Goal: Information Seeking & Learning: Compare options

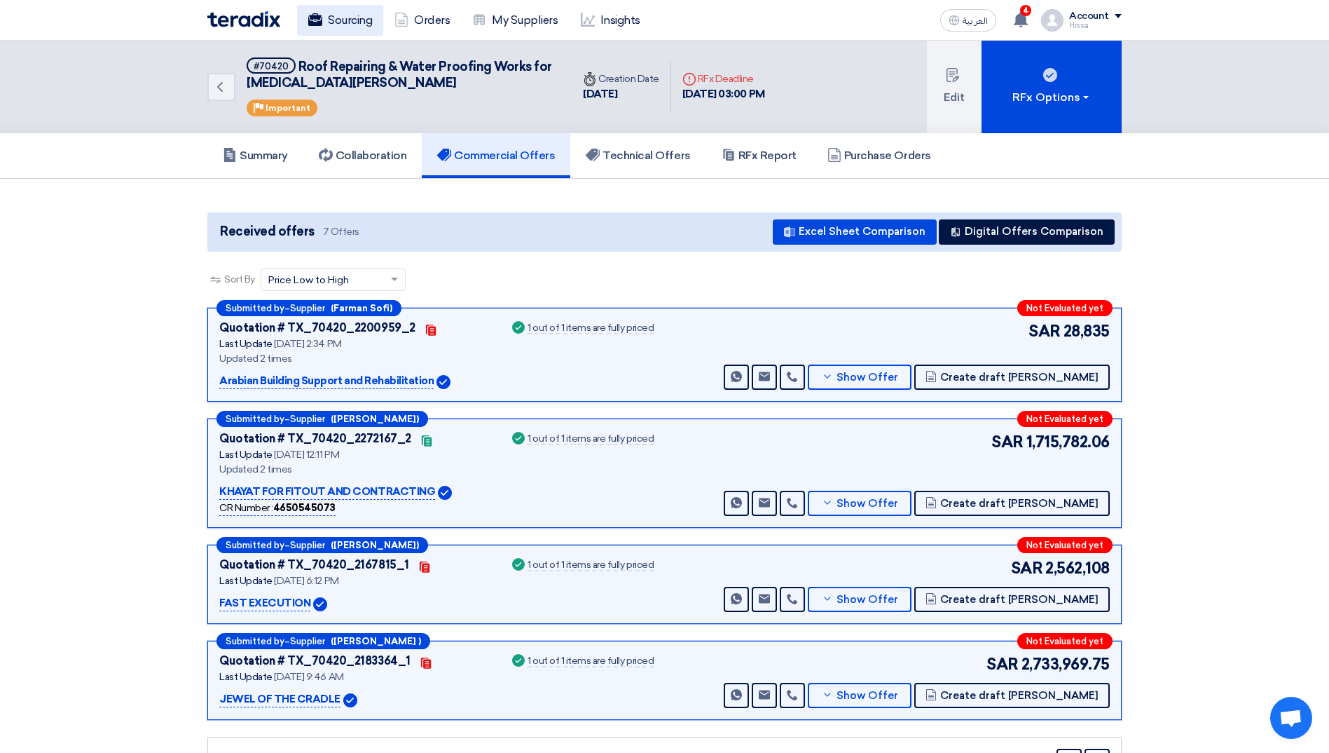
click at [348, 20] on link "Sourcing" at bounding box center [340, 20] width 86 height 31
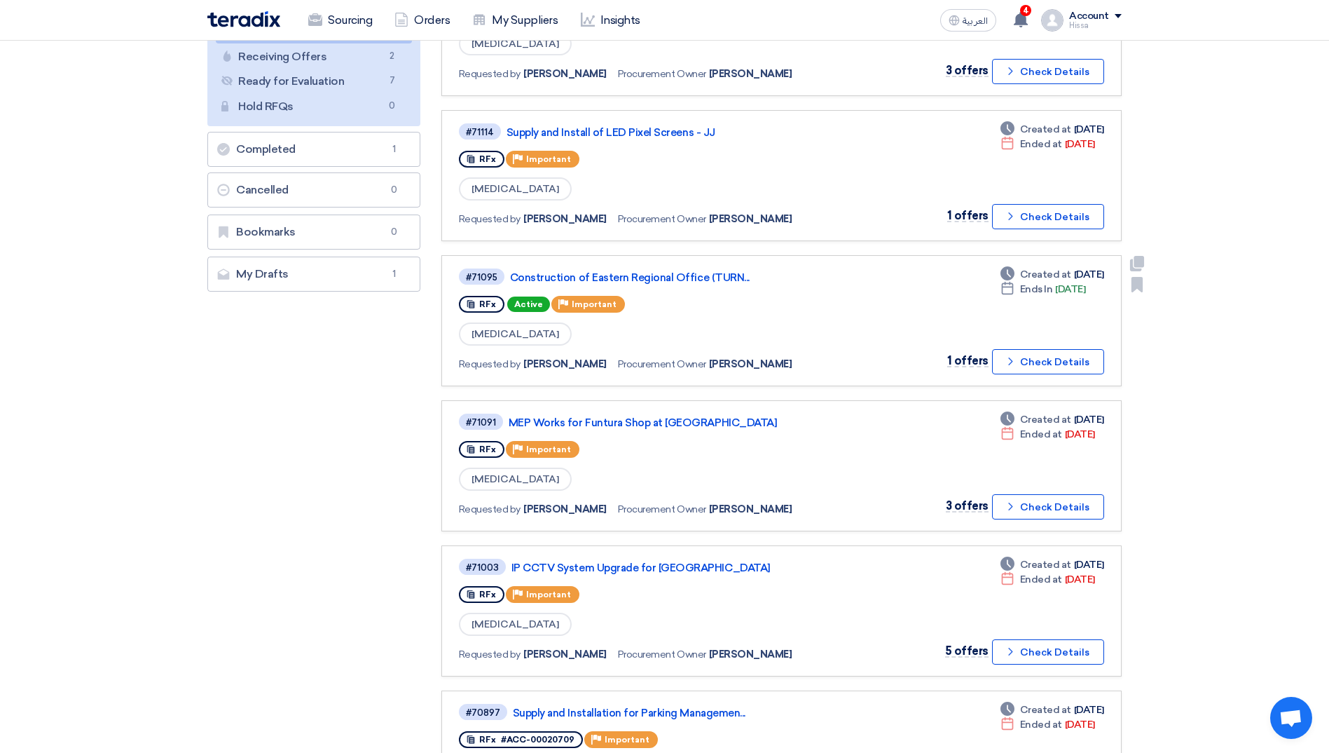
scroll to position [280, 0]
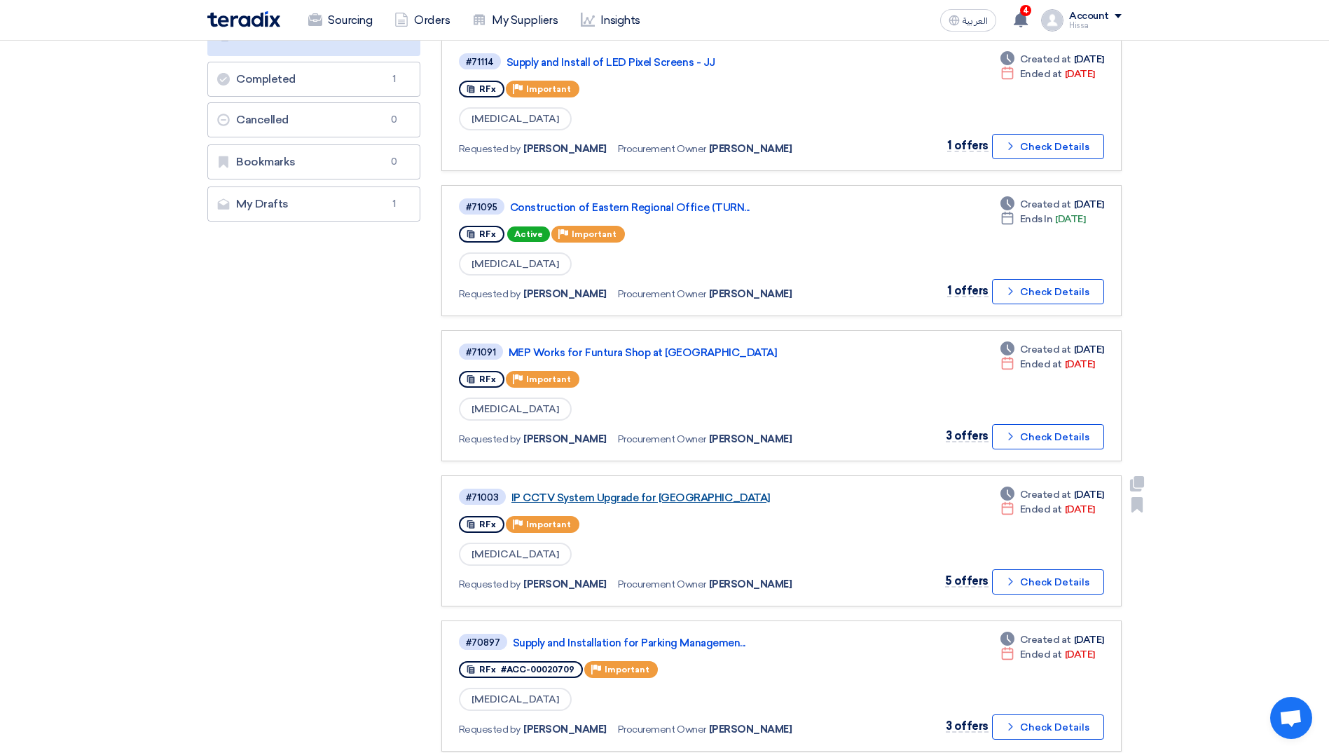
click at [661, 497] on link "IP CCTV System Upgrade for [GEOGRAPHIC_DATA]" at bounding box center [686, 497] width 350 height 13
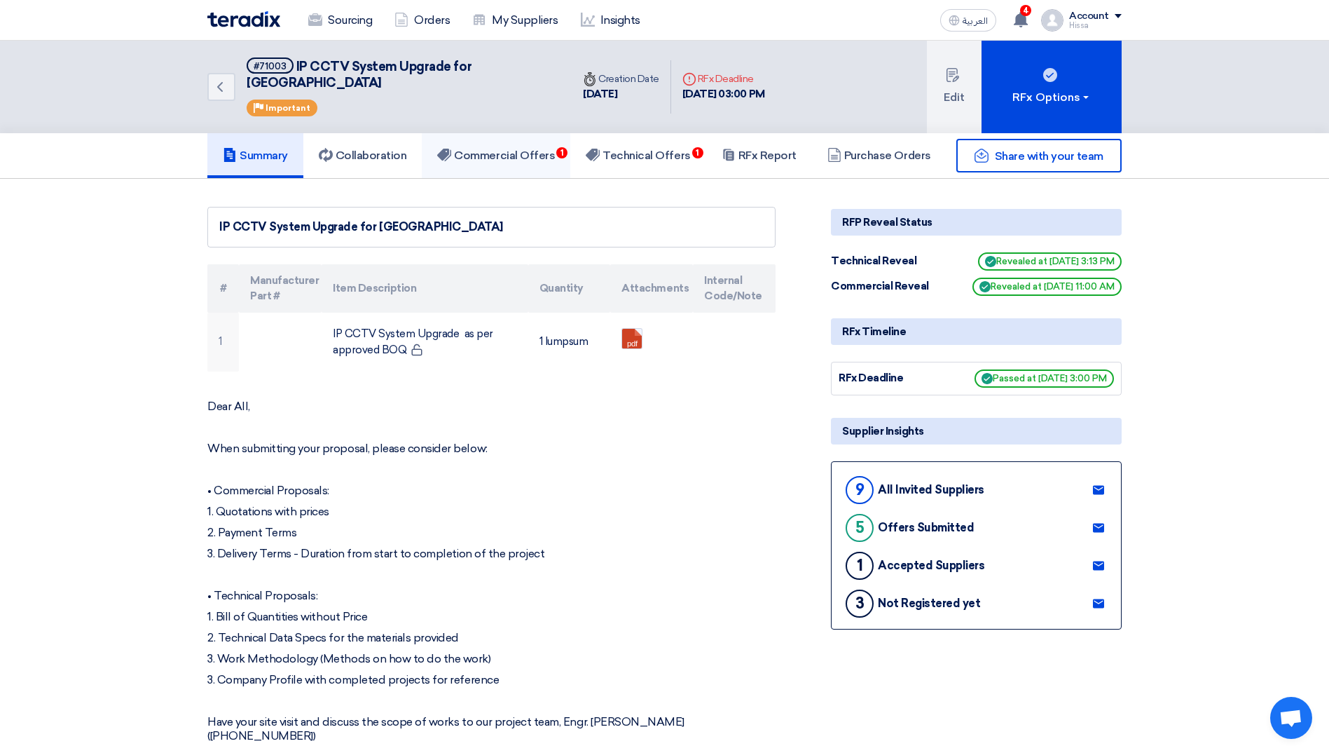
click at [525, 149] on h5 "Commercial Offers 1" at bounding box center [496, 156] width 118 height 14
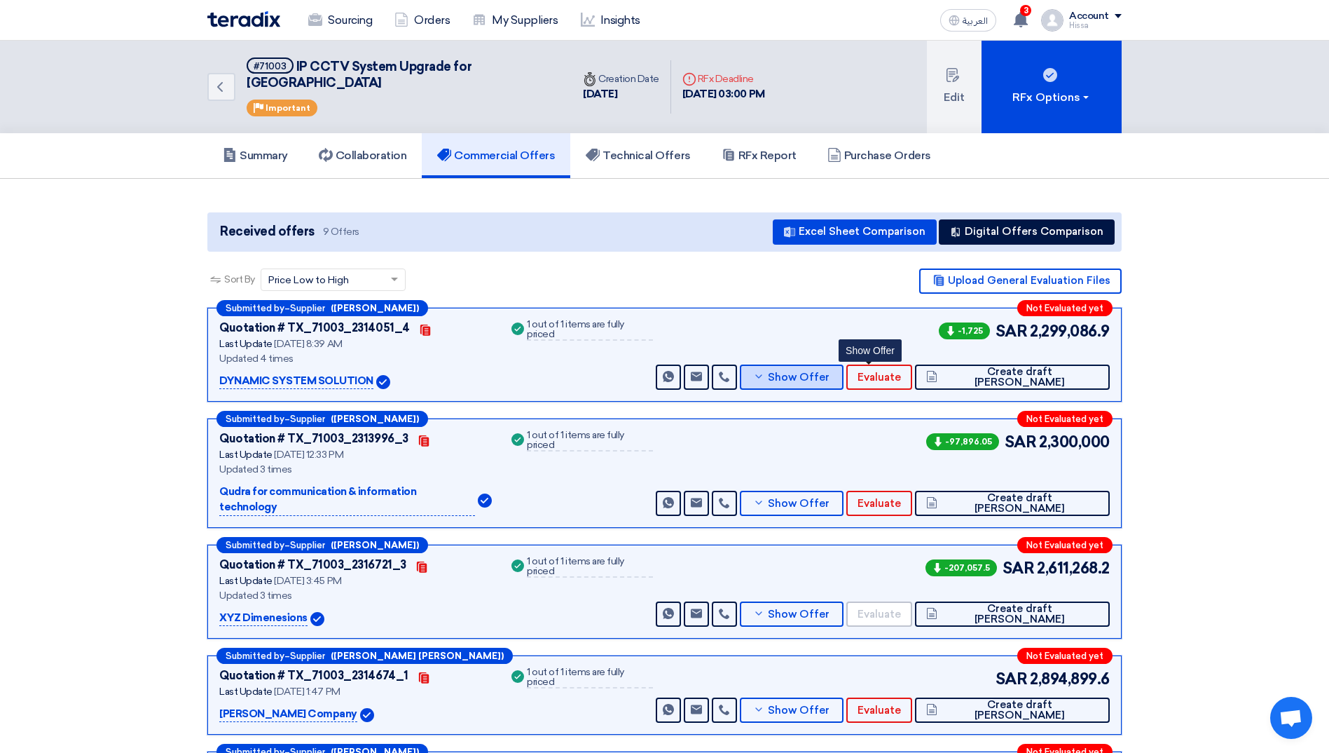
click at [830, 364] on button "Show Offer" at bounding box center [792, 376] width 104 height 25
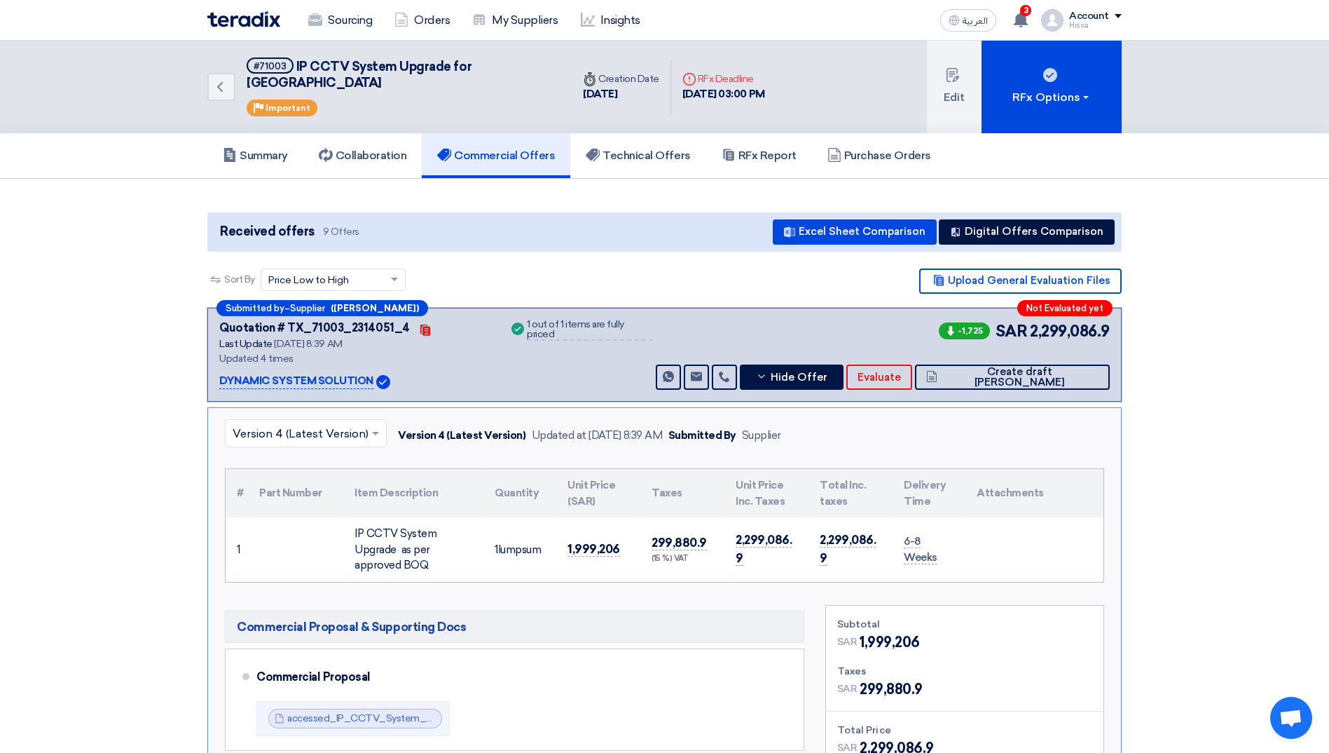
click at [336, 422] on input "text" at bounding box center [299, 433] width 132 height 23
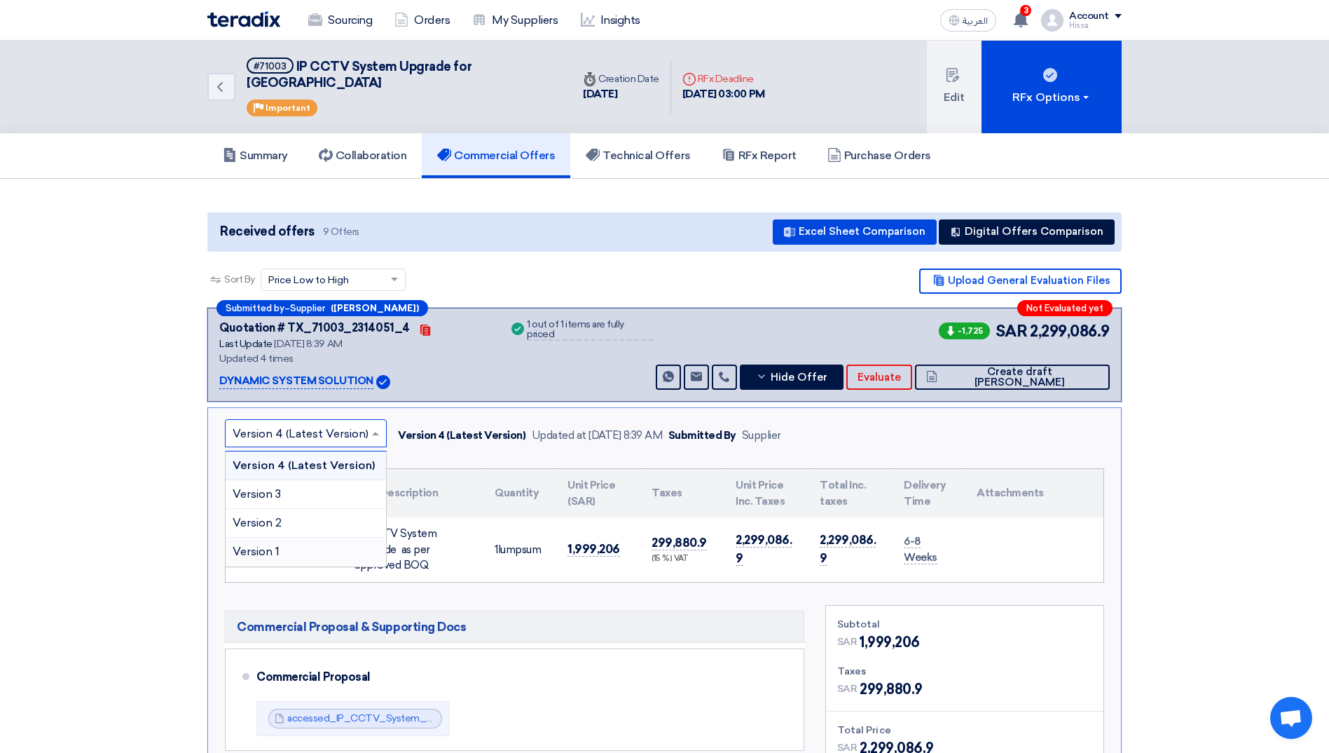
click at [309, 537] on div "Version 1" at bounding box center [306, 551] width 160 height 28
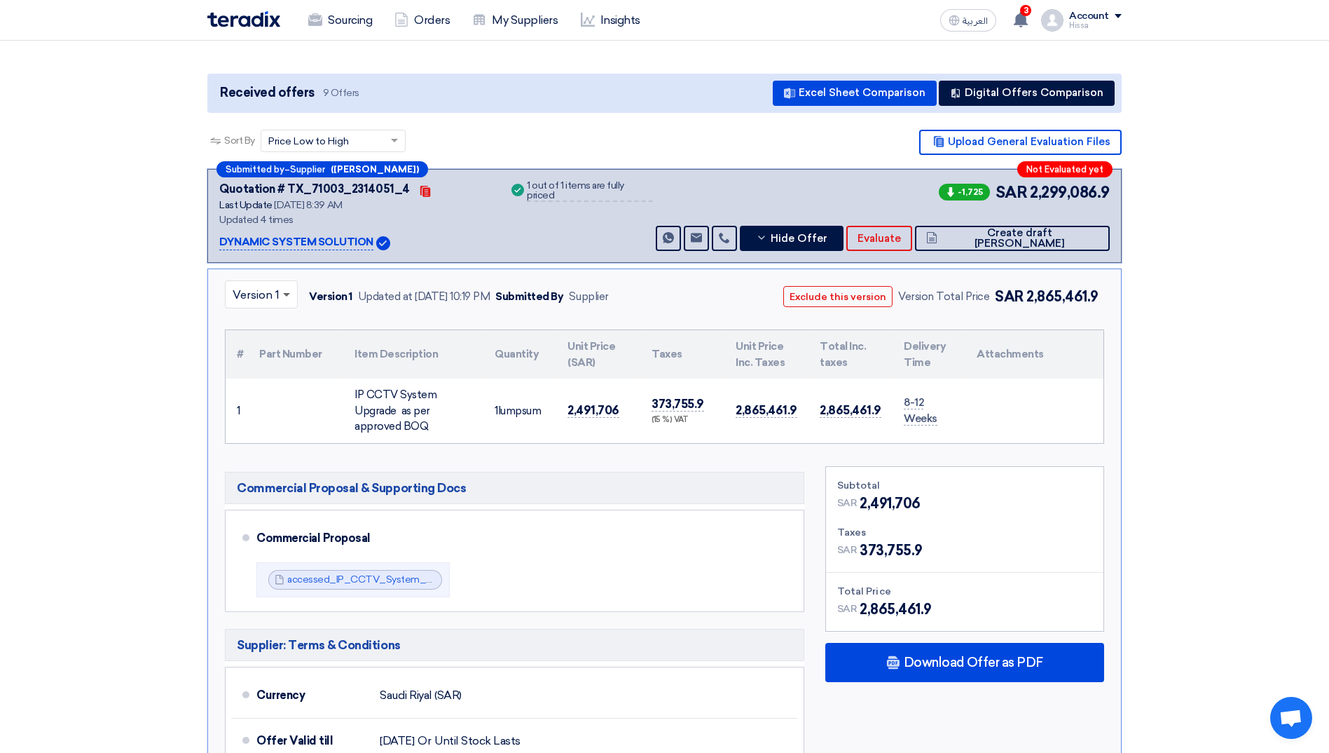
scroll to position [140, 0]
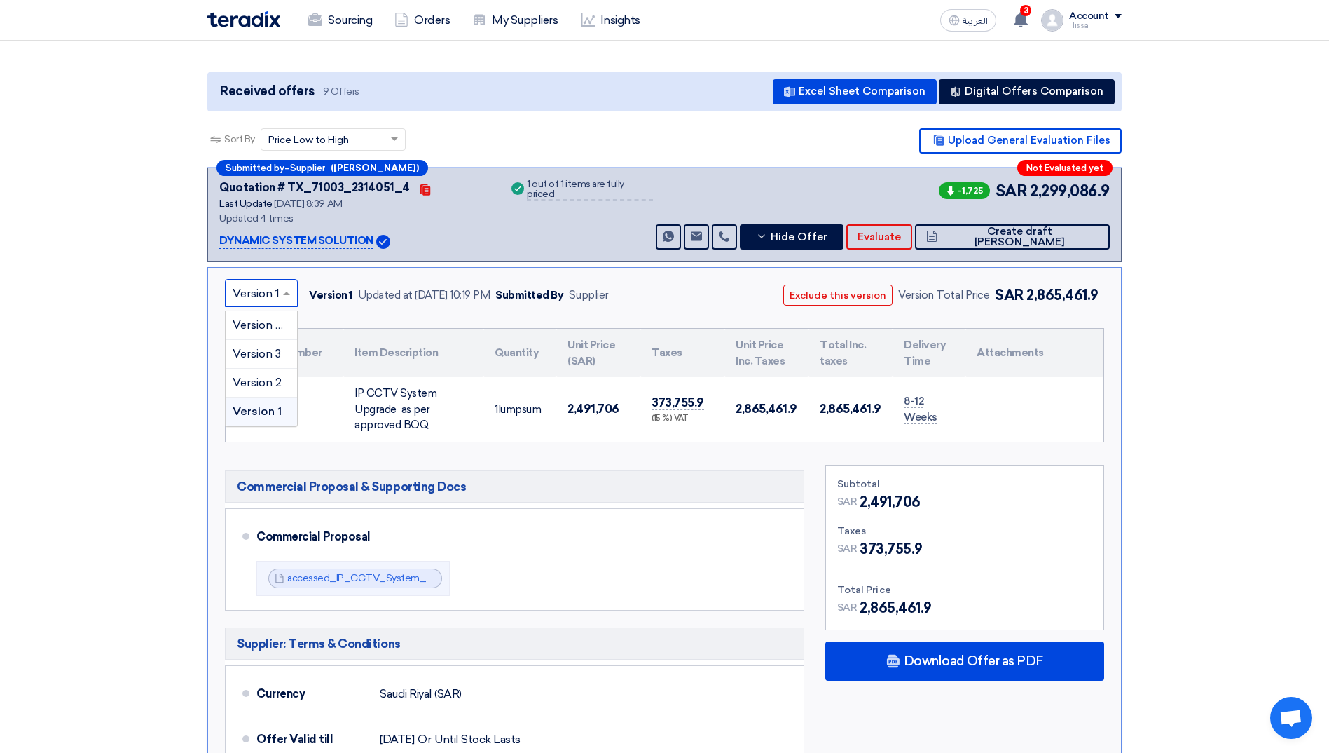
click at [282, 284] on span at bounding box center [289, 292] width 18 height 17
click at [262, 376] on span "Version 2" at bounding box center [257, 382] width 49 height 13
click at [290, 284] on span at bounding box center [291, 292] width 18 height 17
click at [275, 404] on span "Version 1" at bounding box center [256, 410] width 47 height 13
click at [327, 27] on link "Sourcing" at bounding box center [340, 20] width 86 height 31
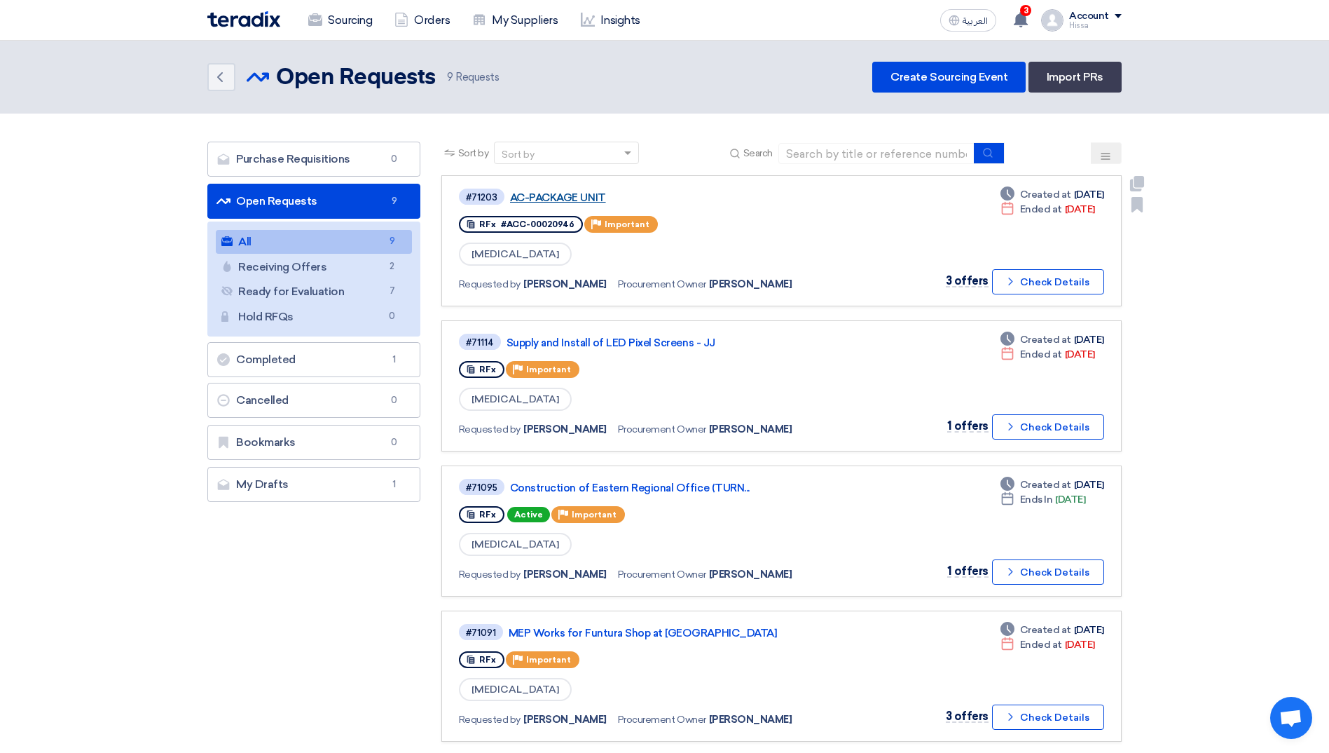
click at [553, 194] on link "AC-PACKAGE UNIT" at bounding box center [685, 197] width 350 height 13
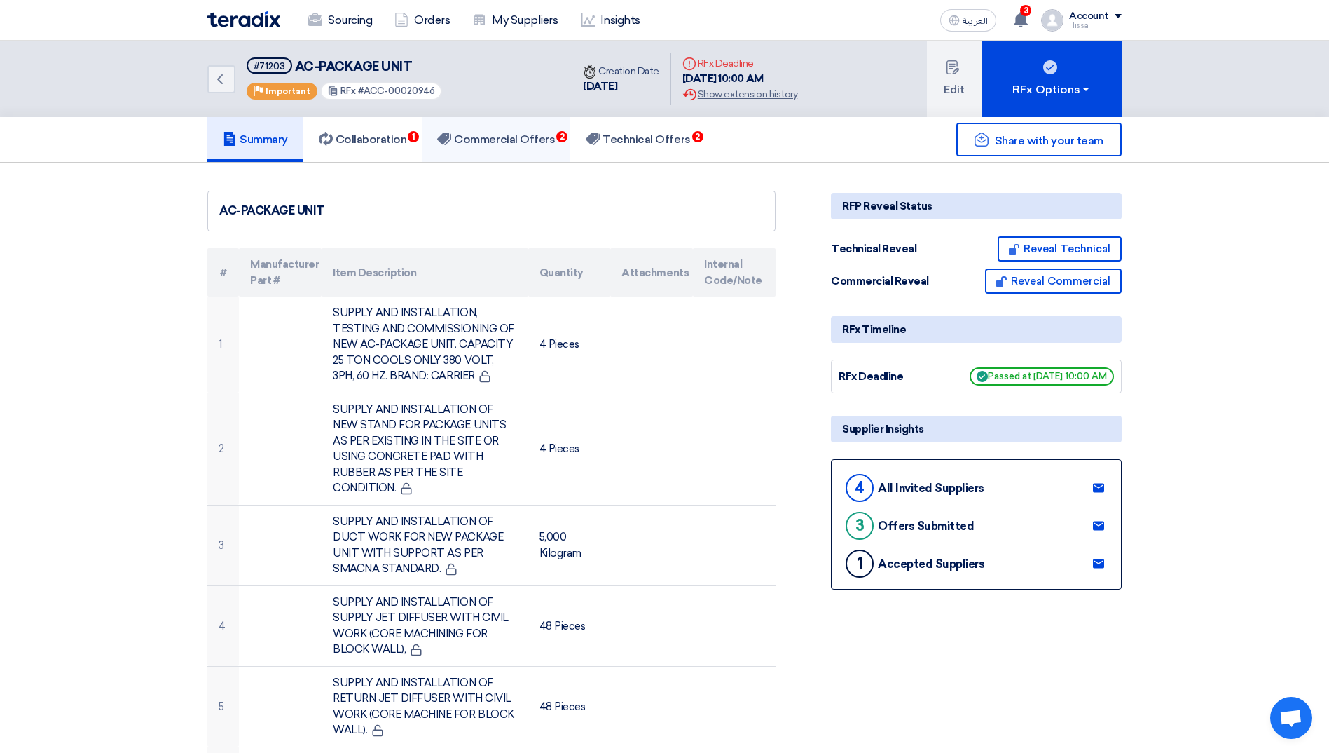
click at [502, 131] on link "Commercial Offers 2" at bounding box center [496, 139] width 149 height 45
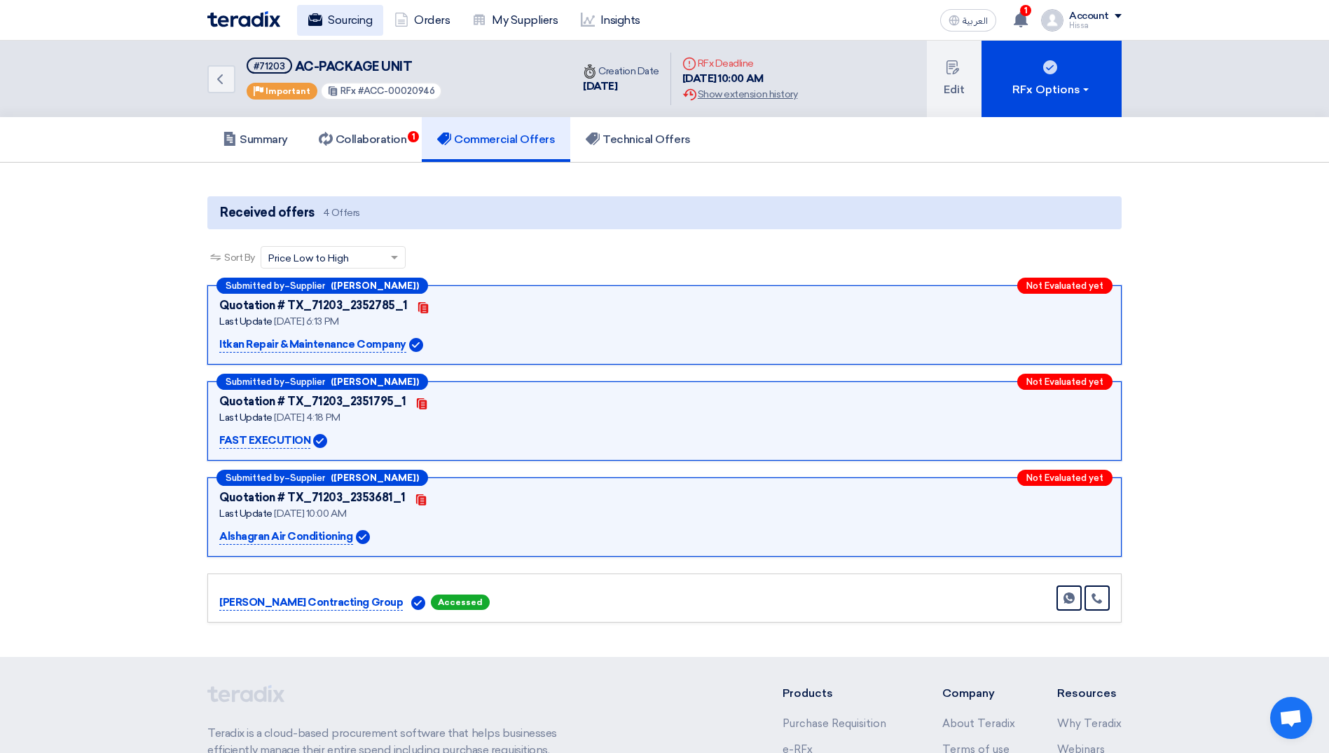
click at [355, 19] on link "Sourcing" at bounding box center [340, 20] width 86 height 31
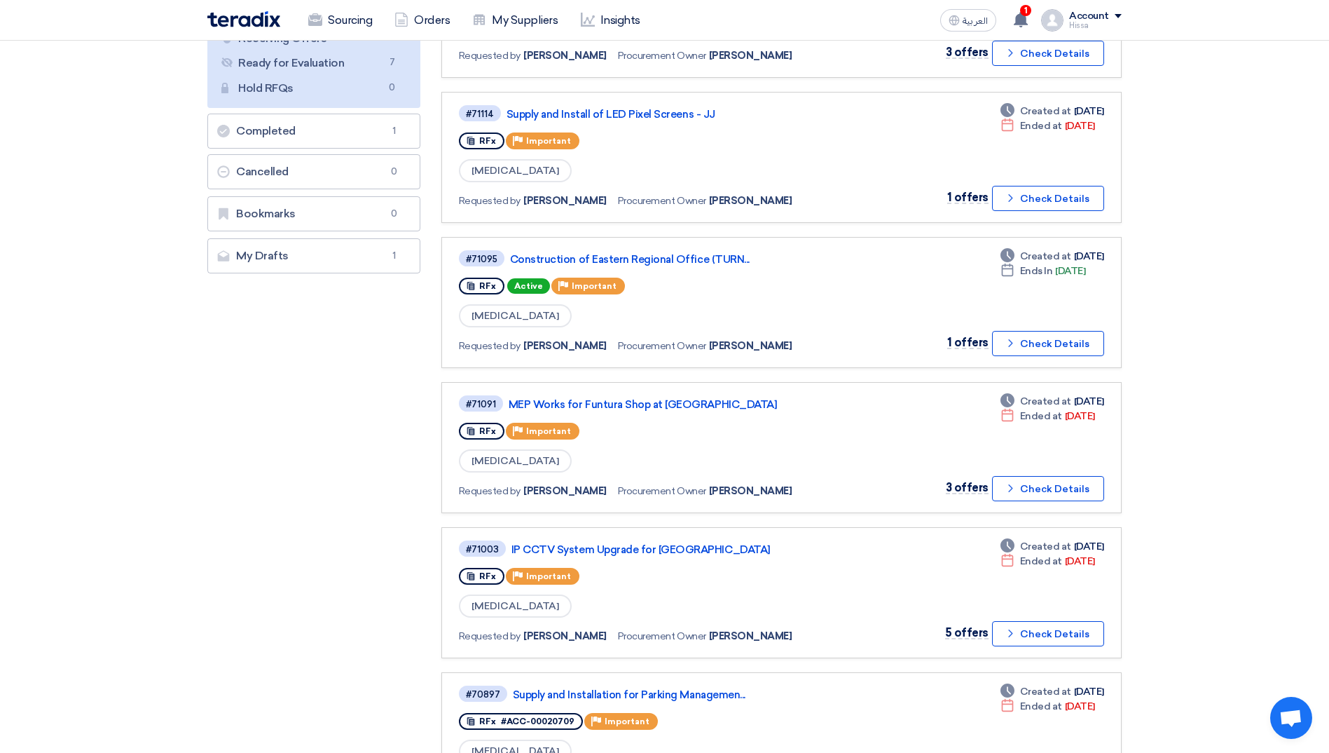
scroll to position [280, 0]
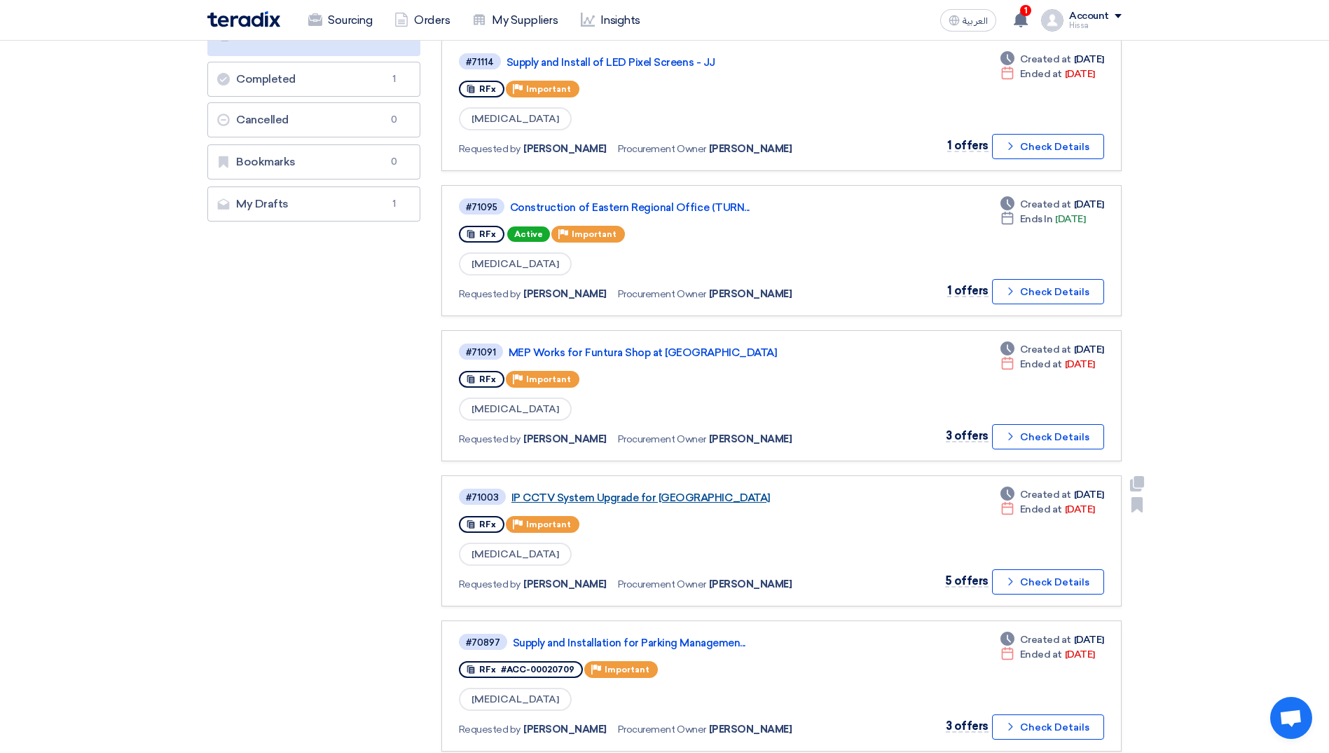
click at [666, 498] on link "IP CCTV System Upgrade for [GEOGRAPHIC_DATA]" at bounding box center [686, 497] width 350 height 13
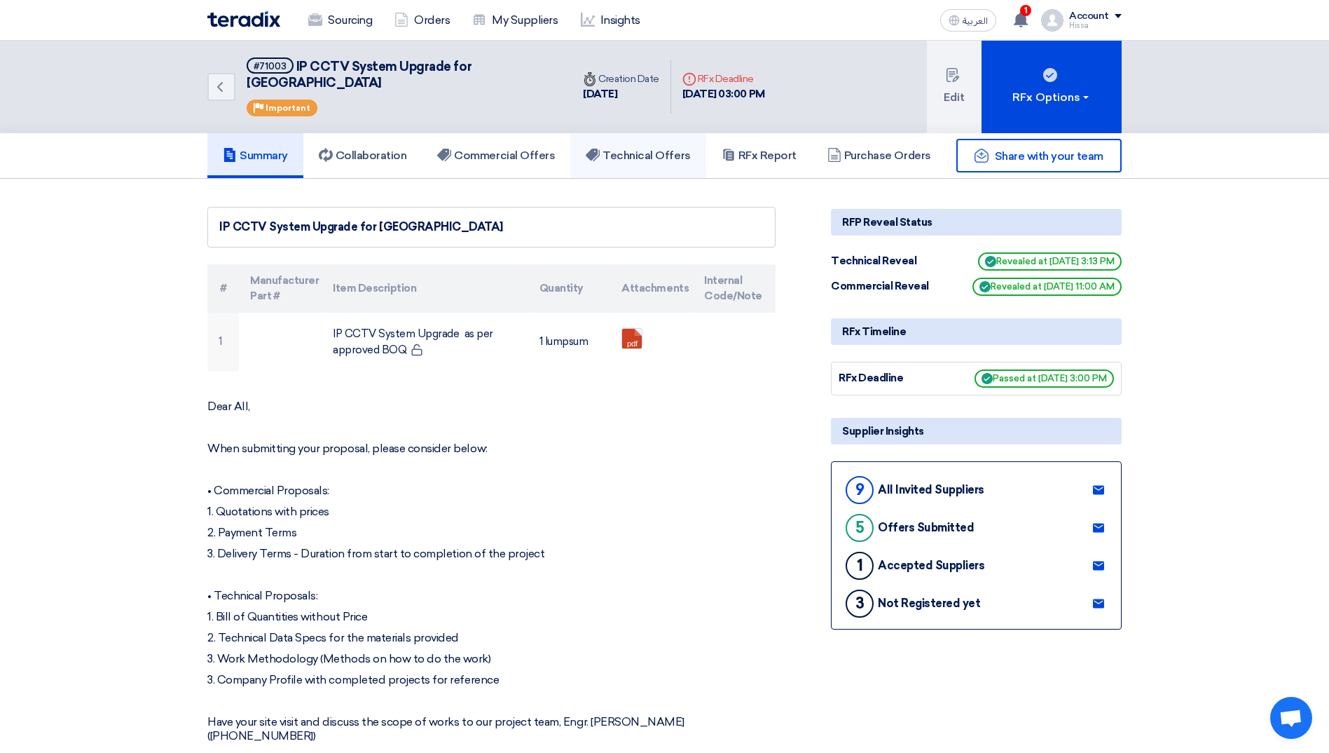
click at [675, 149] on h5 "Technical Offers" at bounding box center [638, 156] width 104 height 14
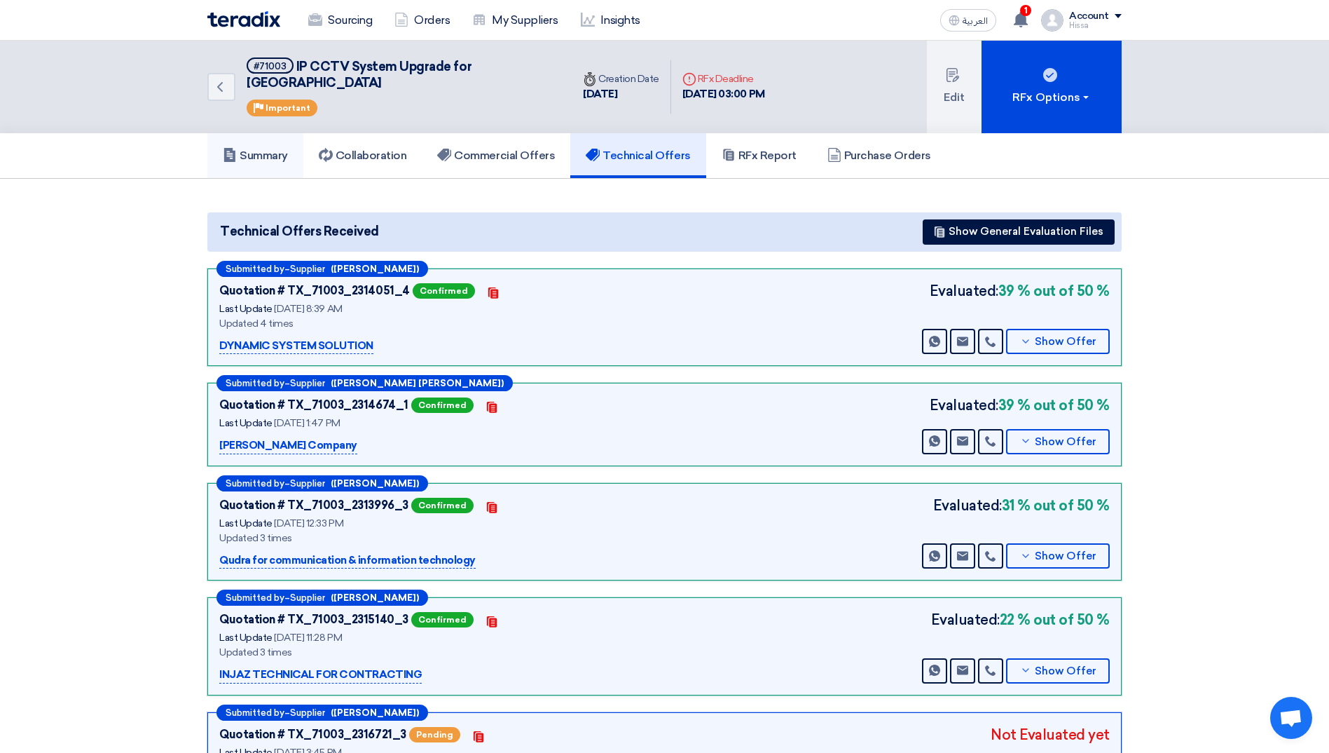
click at [272, 149] on h5 "Summary" at bounding box center [255, 156] width 65 height 14
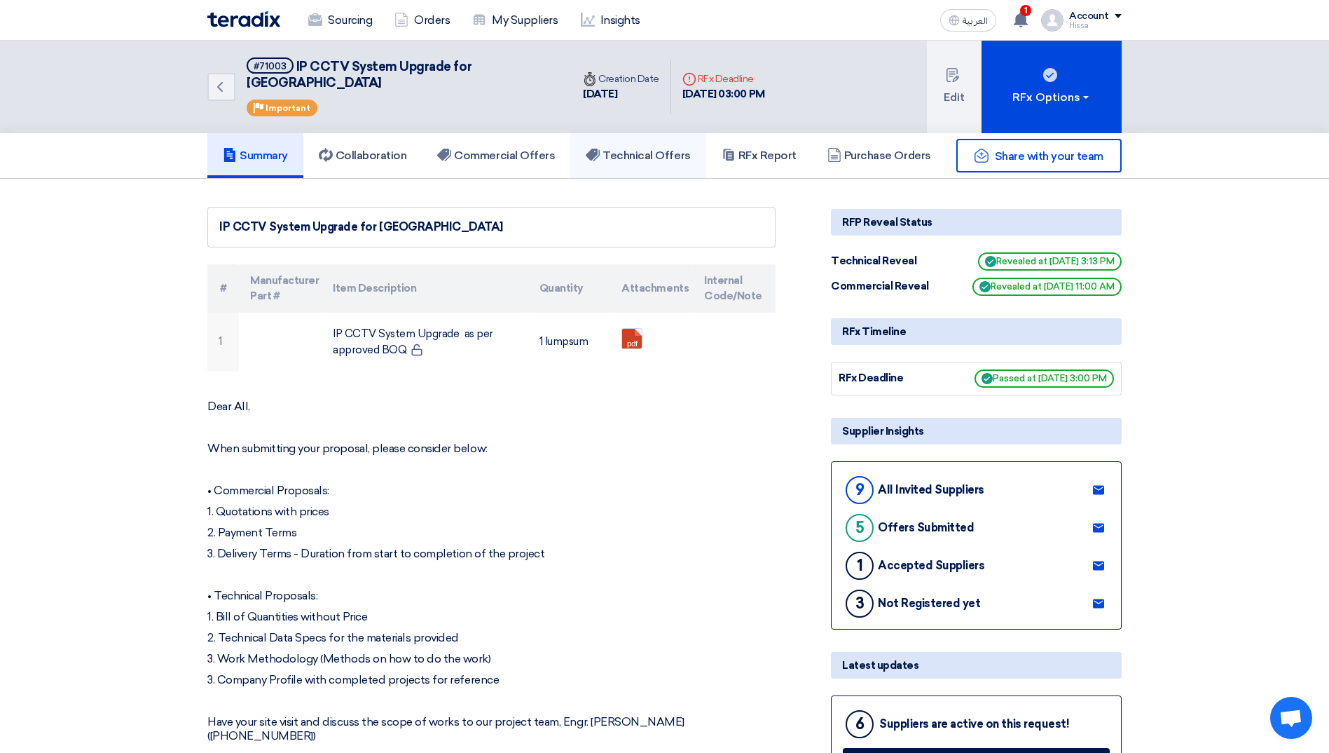
click at [628, 149] on h5 "Technical Offers" at bounding box center [638, 156] width 104 height 14
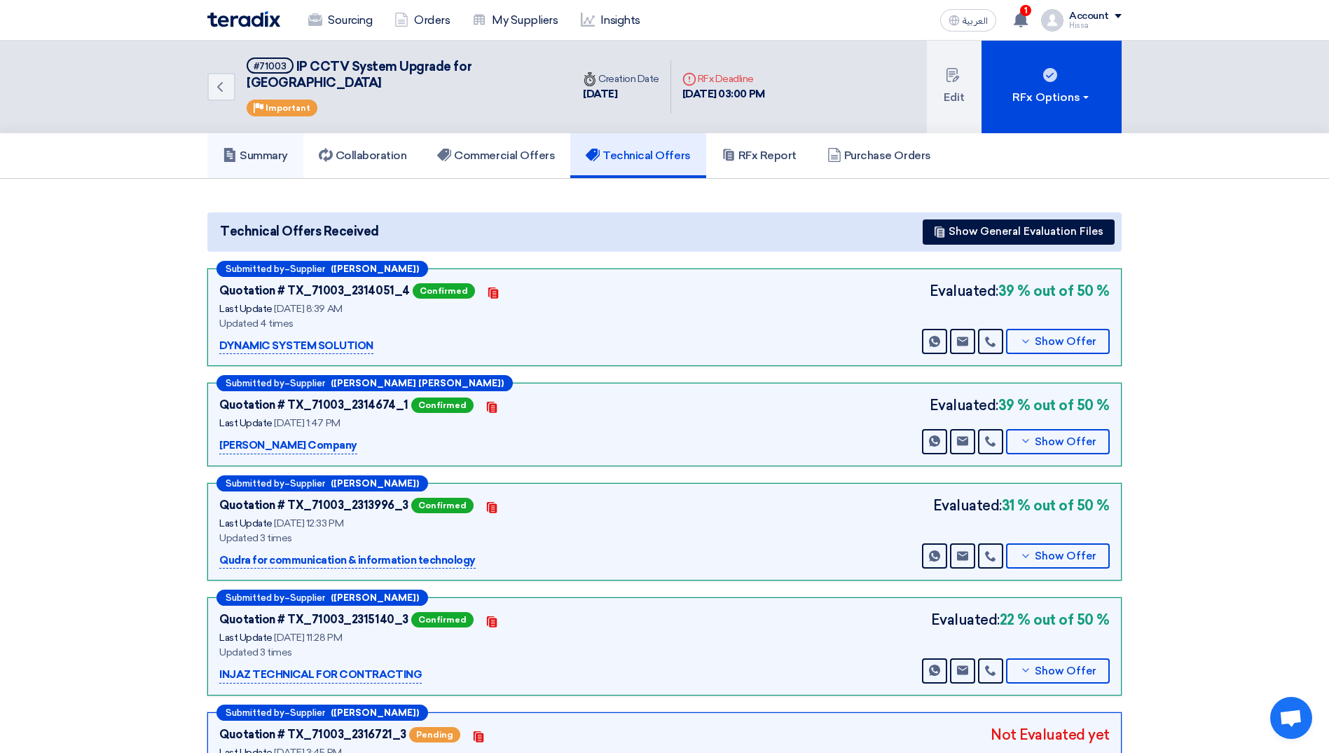
click at [274, 149] on h5 "Summary" at bounding box center [255, 156] width 65 height 14
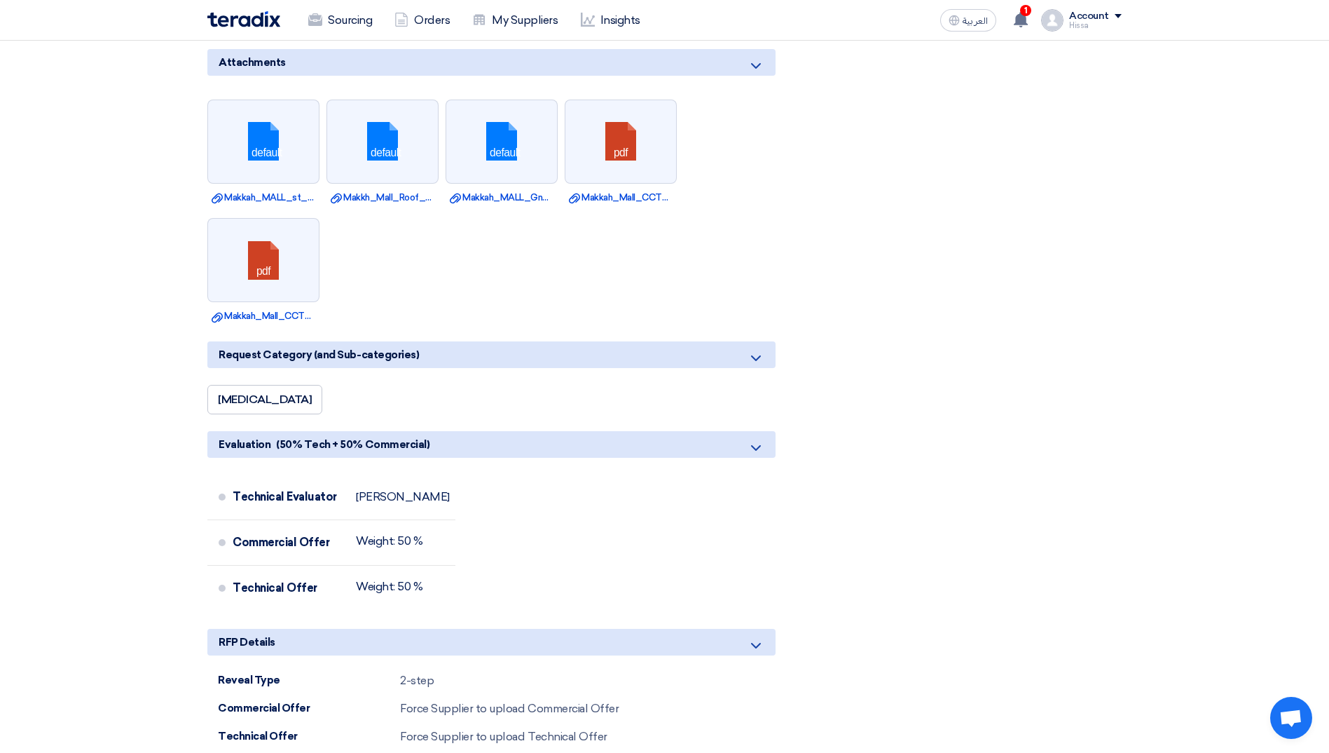
scroll to position [771, 0]
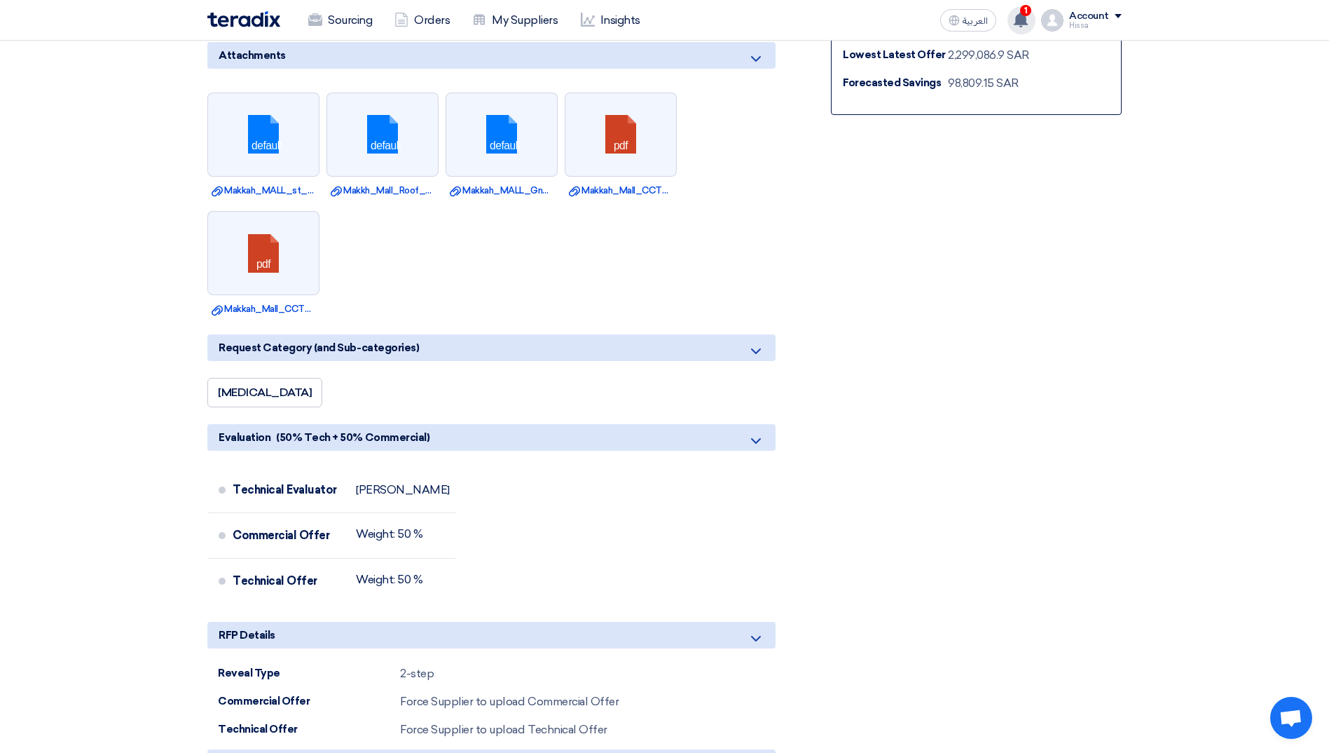
click at [1023, 26] on use at bounding box center [1021, 19] width 14 height 15
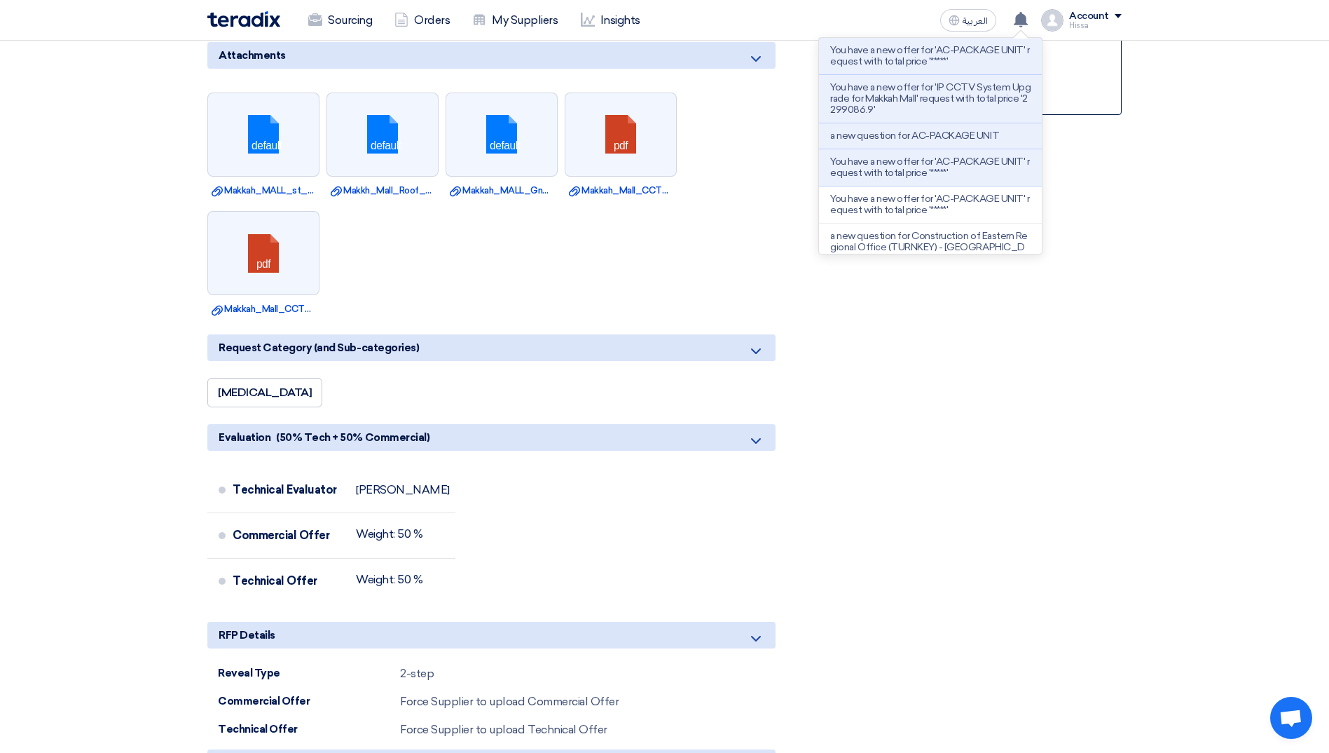
click at [1081, 265] on div "Share with your team RFP Reveal Status Technical Reveal Revealed at [DATE] 3:13…" at bounding box center [976, 360] width 312 height 1848
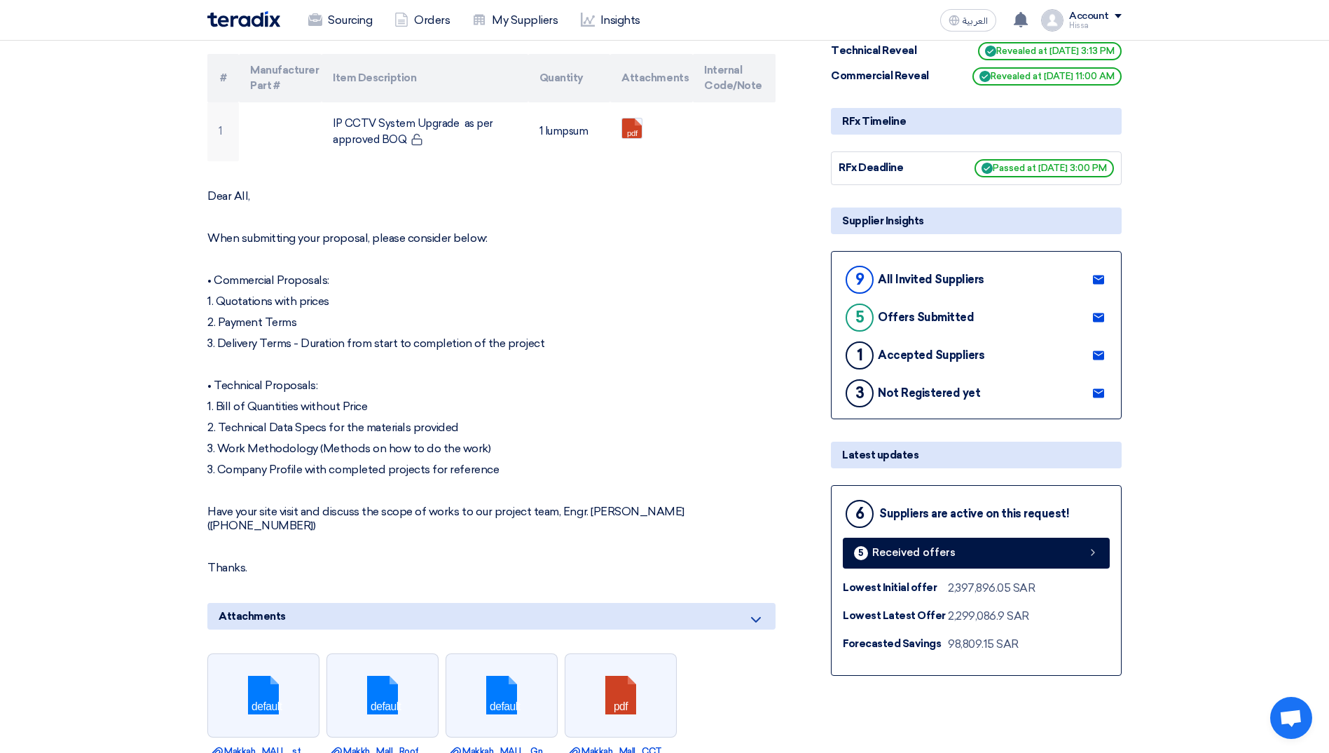
scroll to position [0, 0]
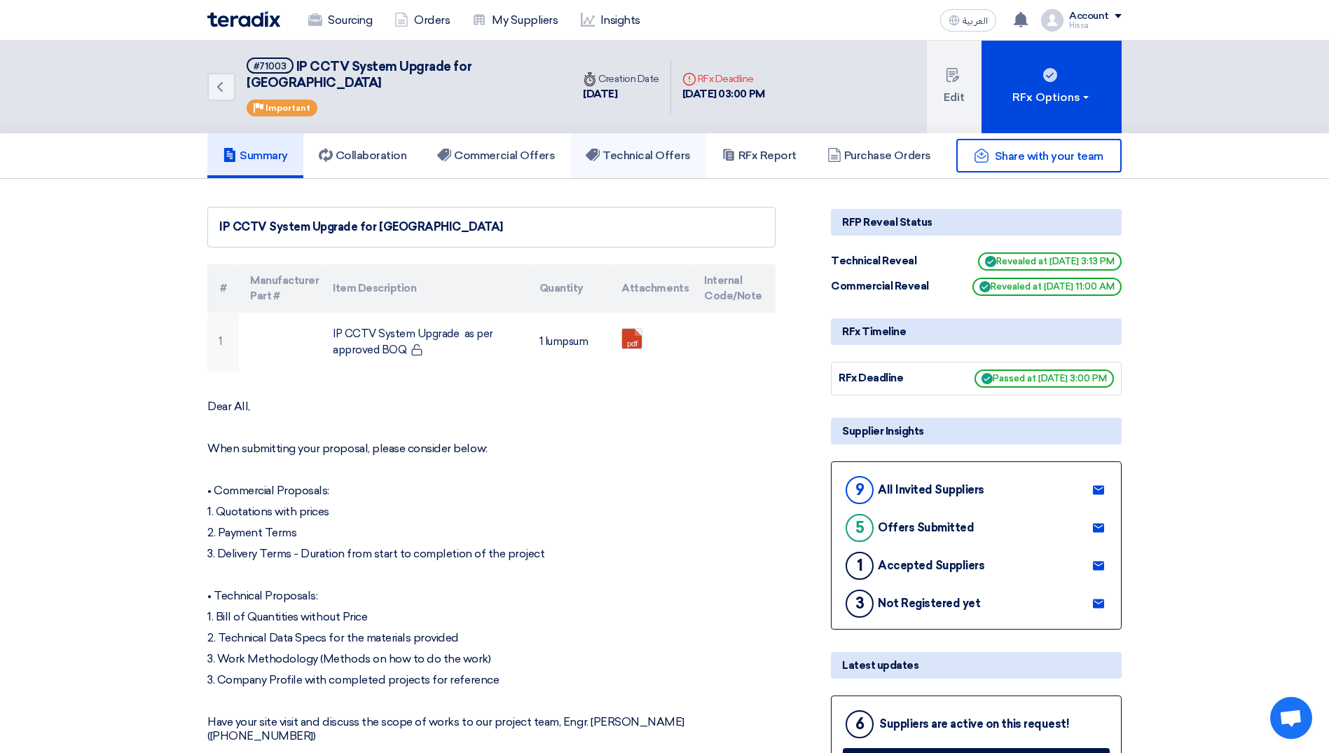
click at [661, 149] on h5 "Technical Offers" at bounding box center [638, 156] width 104 height 14
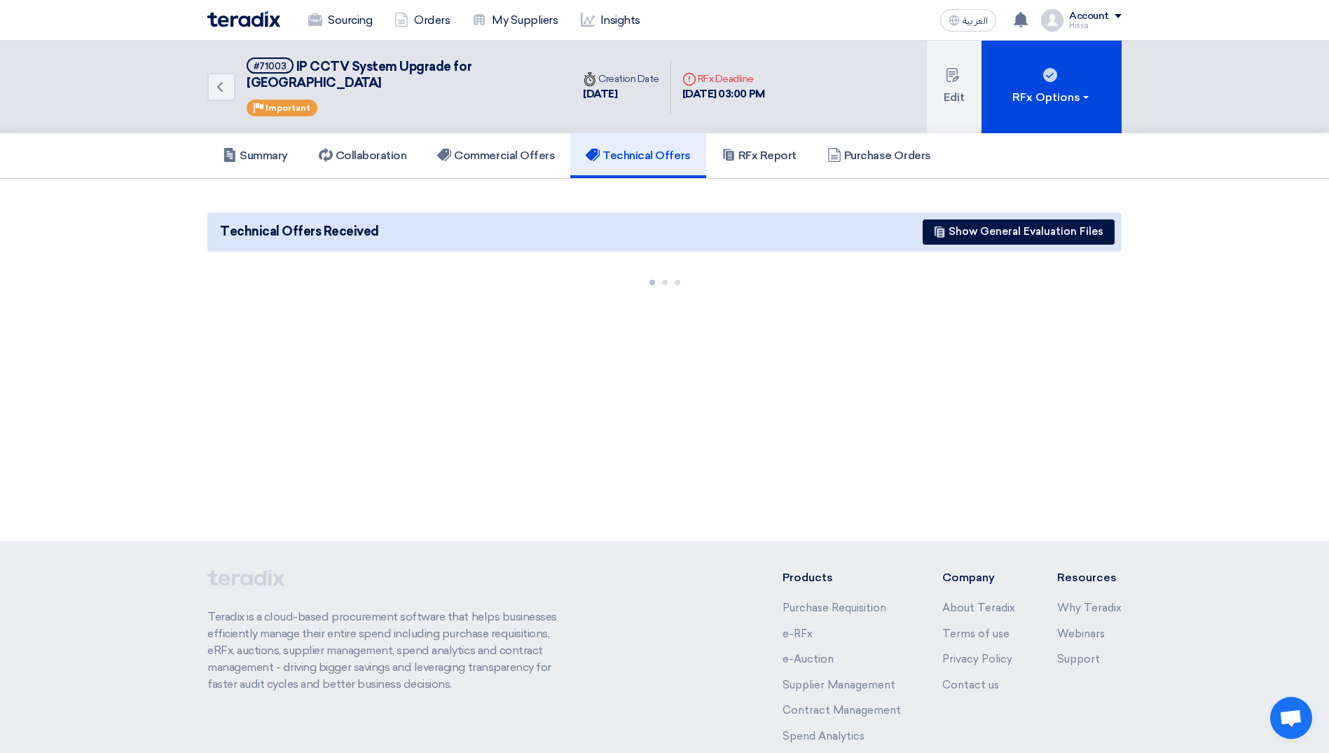
scroll to position [70, 0]
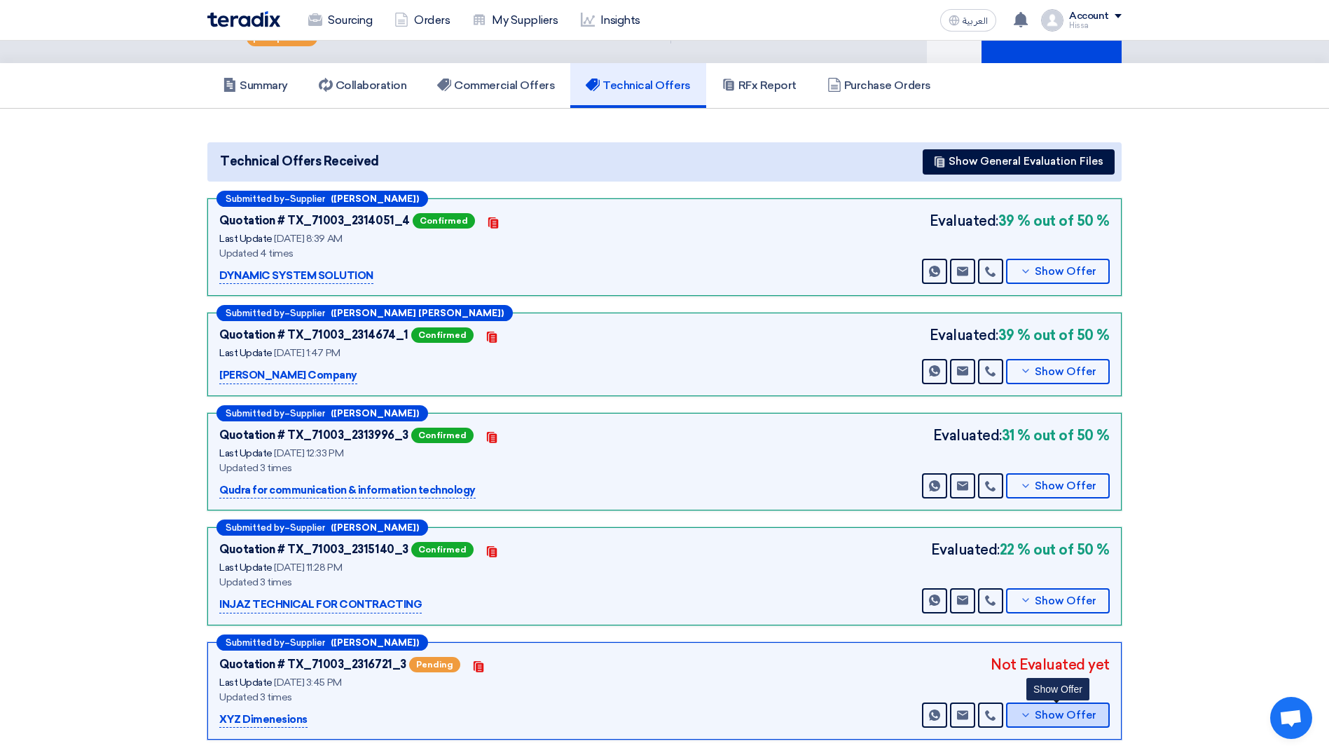
click at [1022, 709] on icon at bounding box center [1025, 714] width 11 height 11
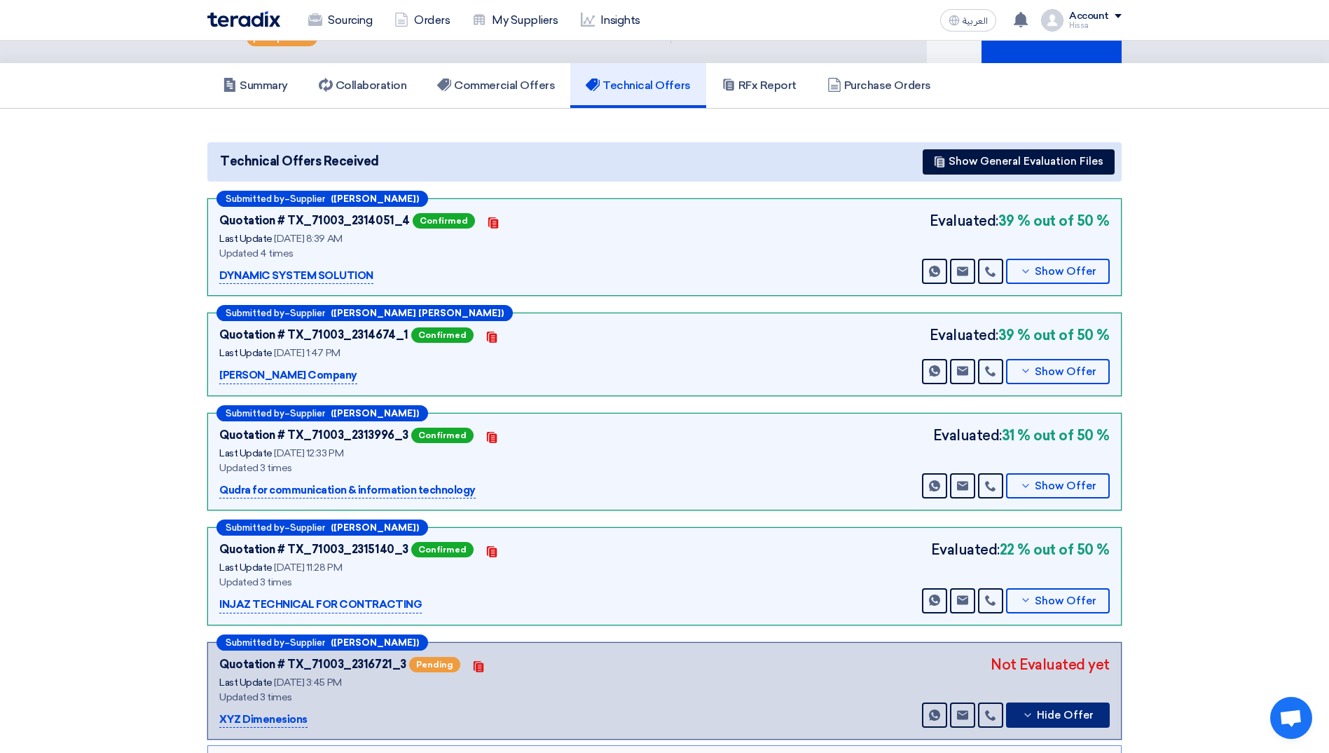
scroll to position [280, 0]
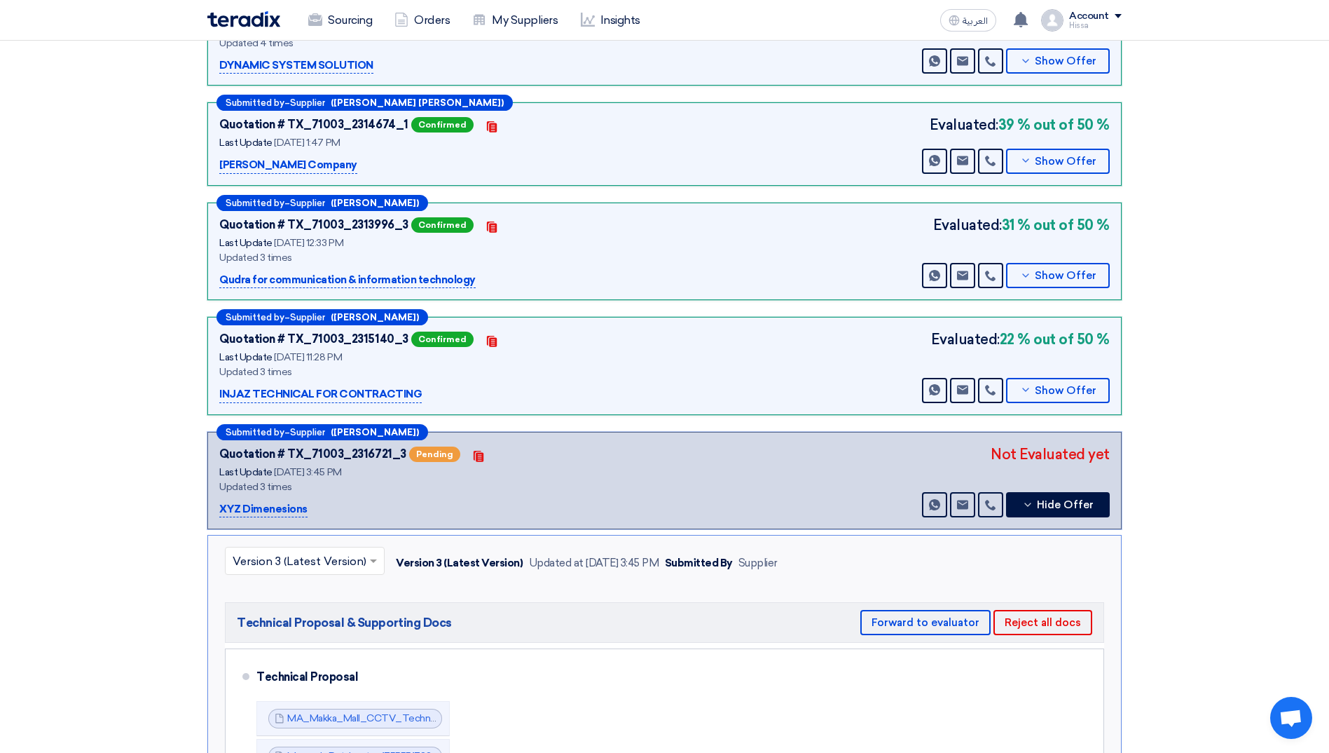
click at [368, 552] on span at bounding box center [375, 560] width 18 height 17
click at [703, 563] on div "× Version 3 (Latest Version) Version 3 (Latest Version) Version 2 Version 1 Ver…" at bounding box center [664, 709] width 914 height 348
click at [368, 552] on span at bounding box center [375, 560] width 18 height 17
click at [345, 608] on div "Version 2" at bounding box center [305, 622] width 158 height 29
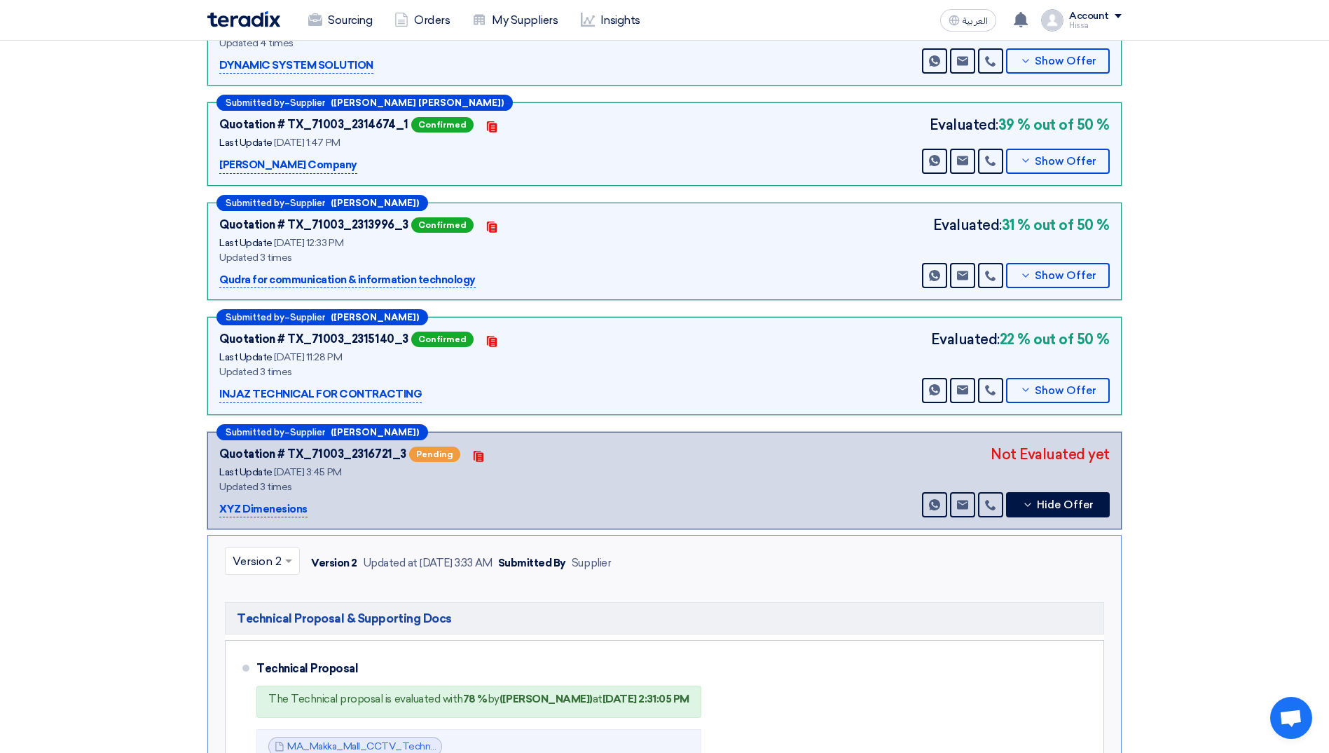
click at [291, 552] on span at bounding box center [291, 560] width 18 height 17
click at [273, 579] on div "Version 3 (Latest Version)" at bounding box center [263, 593] width 74 height 29
